Goal: Navigation & Orientation: Find specific page/section

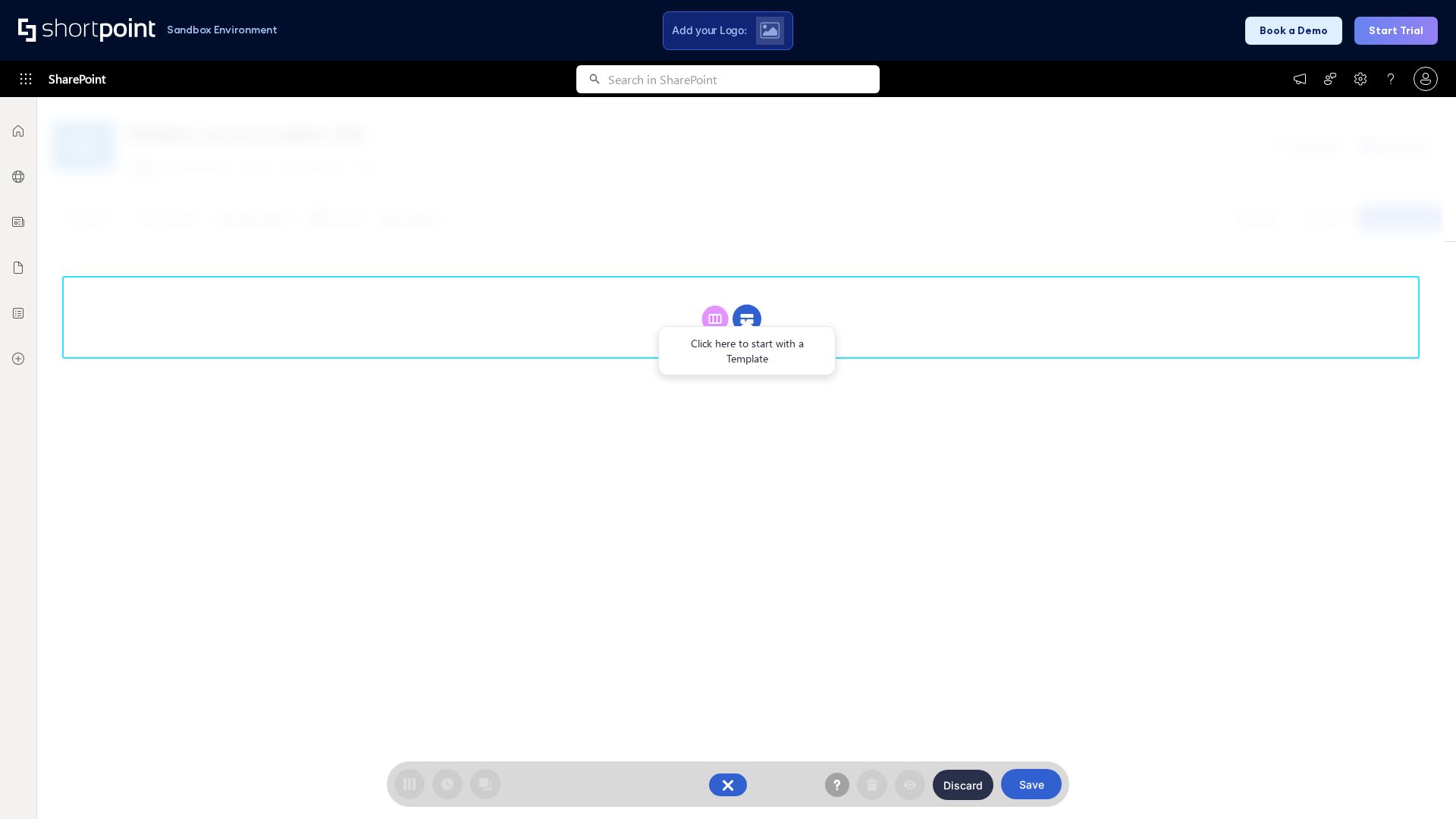
click at [747, 318] on circle at bounding box center [747, 319] width 29 height 29
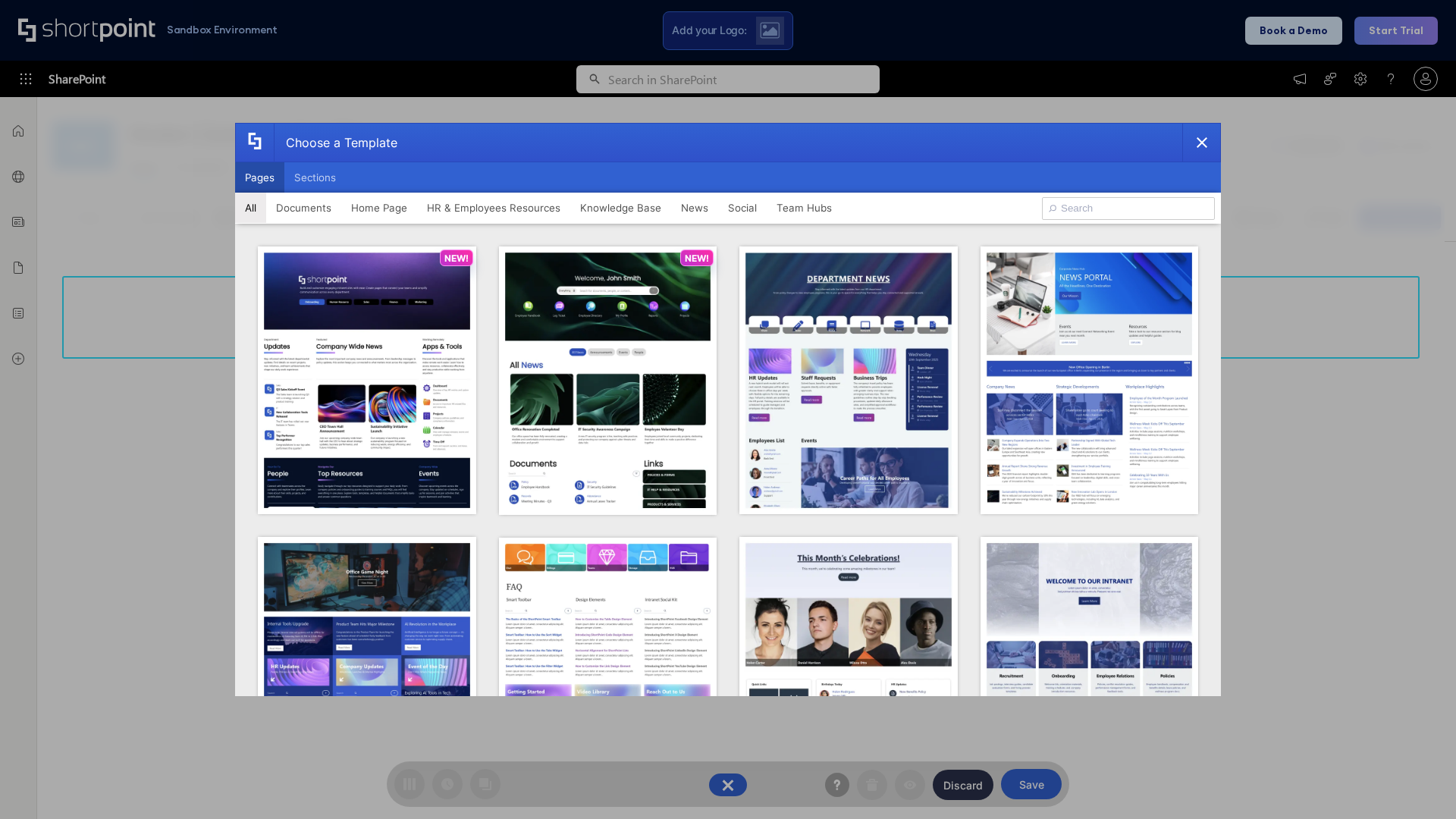
click at [259, 178] on button "Pages" at bounding box center [259, 177] width 50 height 30
type input "Intranet Layout 3"
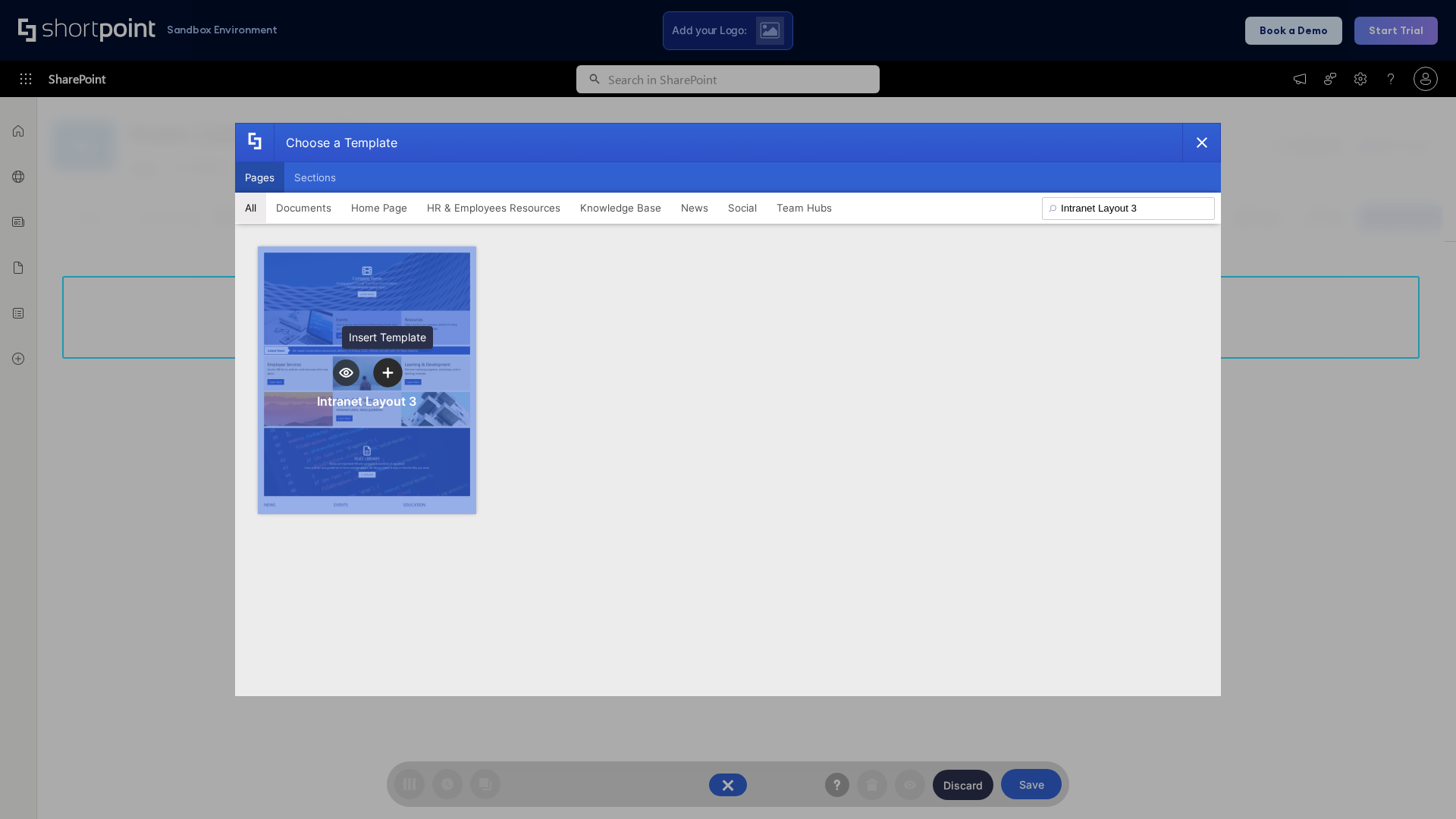
click at [387, 373] on icon "template selector" at bounding box center [386, 372] width 10 height 10
